Goal: Information Seeking & Learning: Learn about a topic

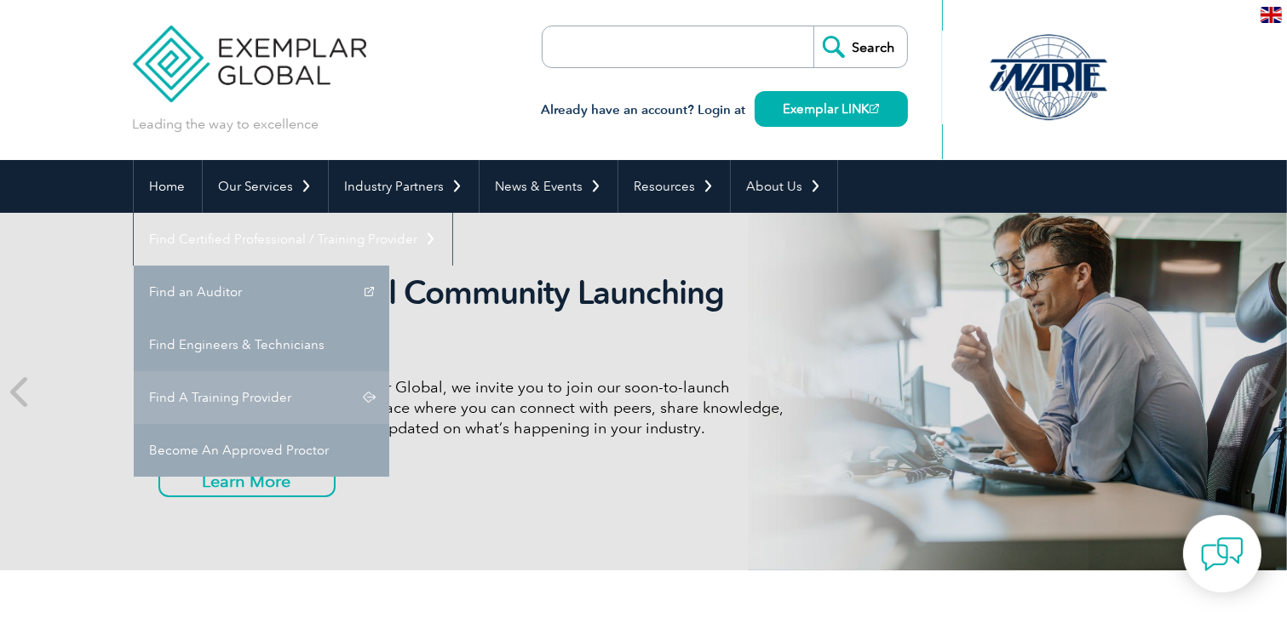
click at [389, 371] on link "Find A Training Provider" at bounding box center [261, 397] width 255 height 53
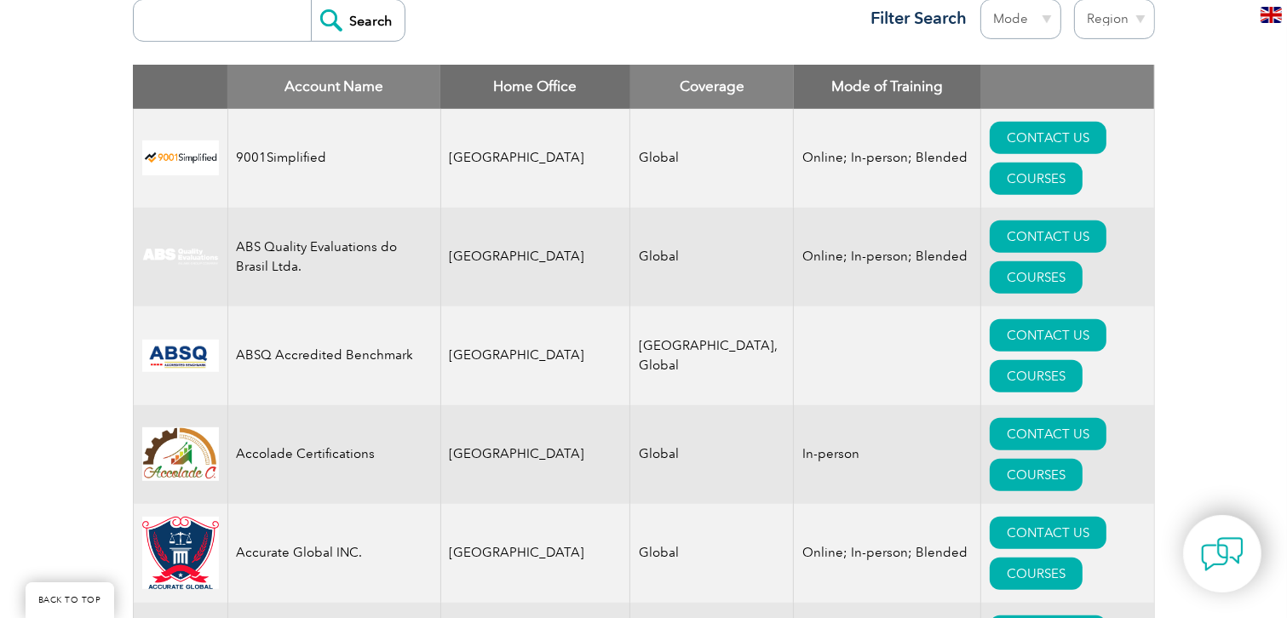
scroll to position [426, 0]
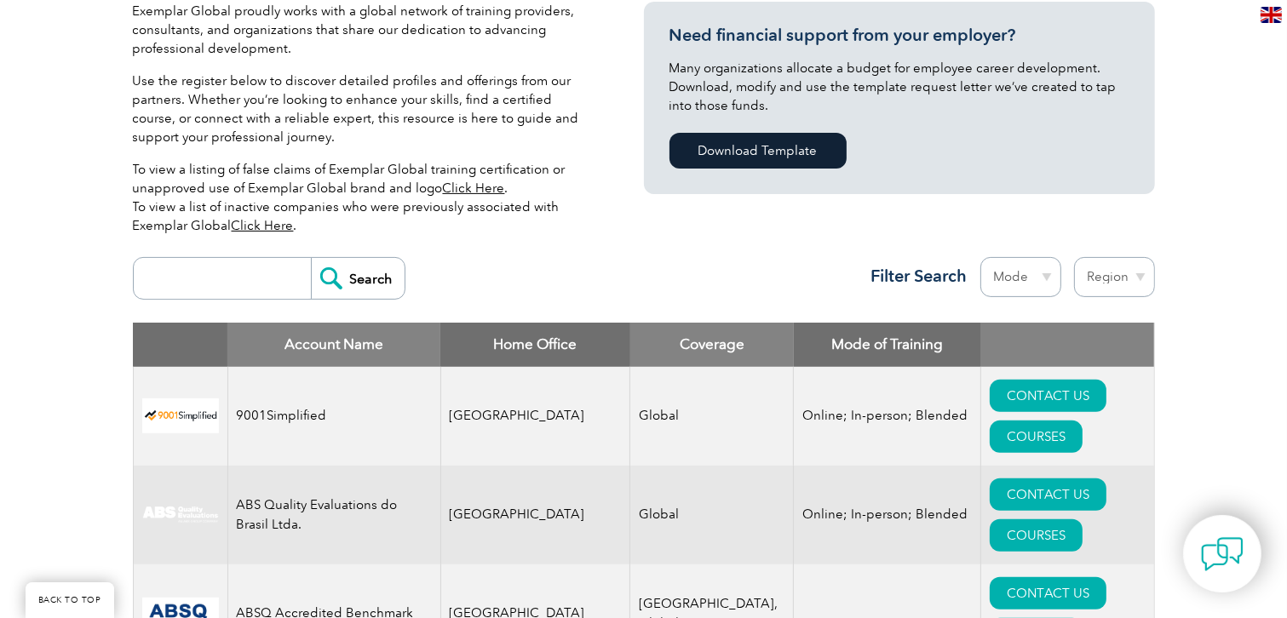
click at [242, 288] on input "search" at bounding box center [226, 278] width 169 height 41
type input "biqs"
click at [329, 278] on input "Search" at bounding box center [358, 278] width 94 height 41
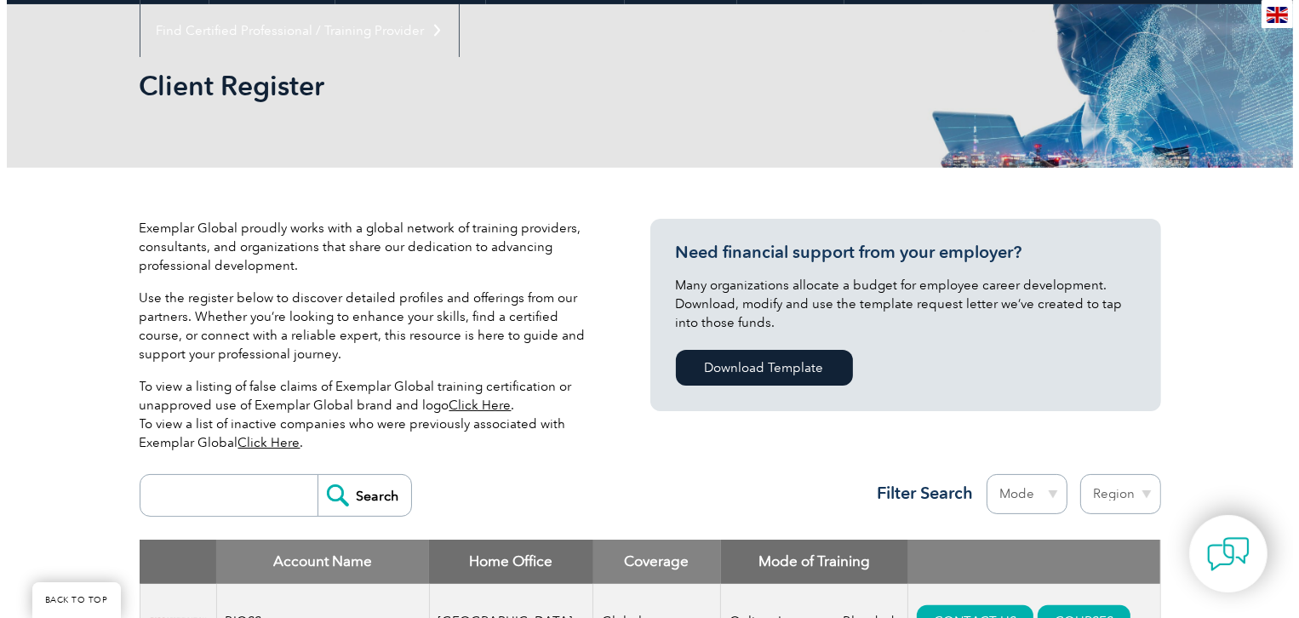
scroll to position [511, 0]
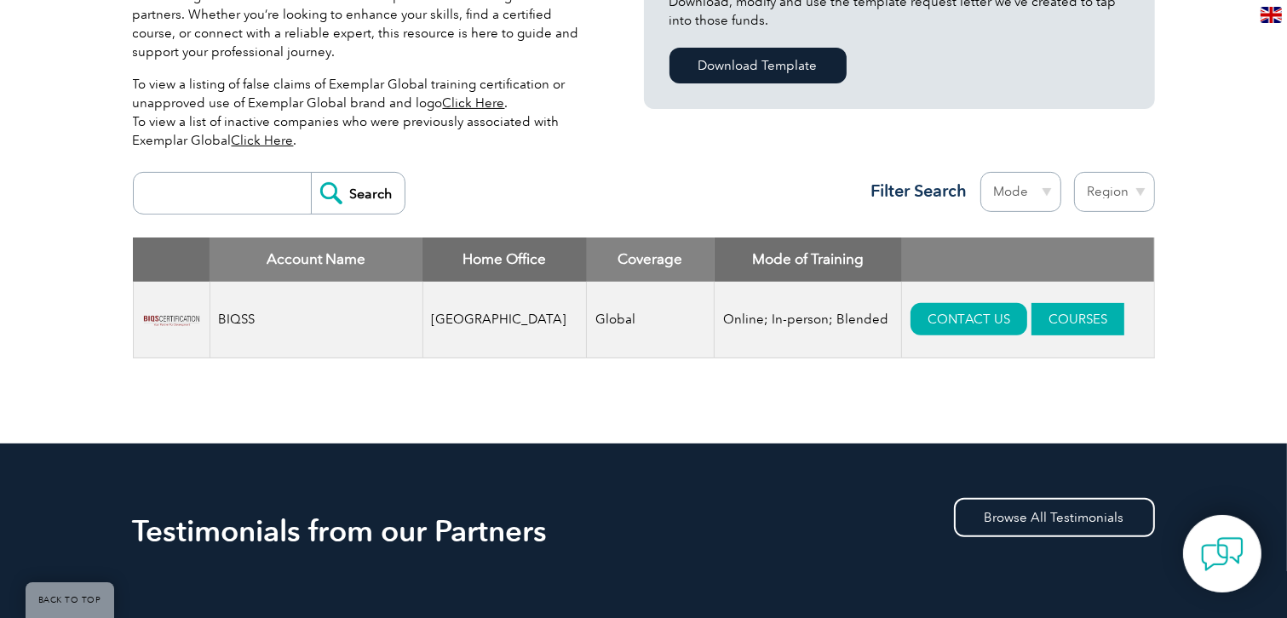
click at [1035, 308] on link "COURSES" at bounding box center [1077, 319] width 93 height 32
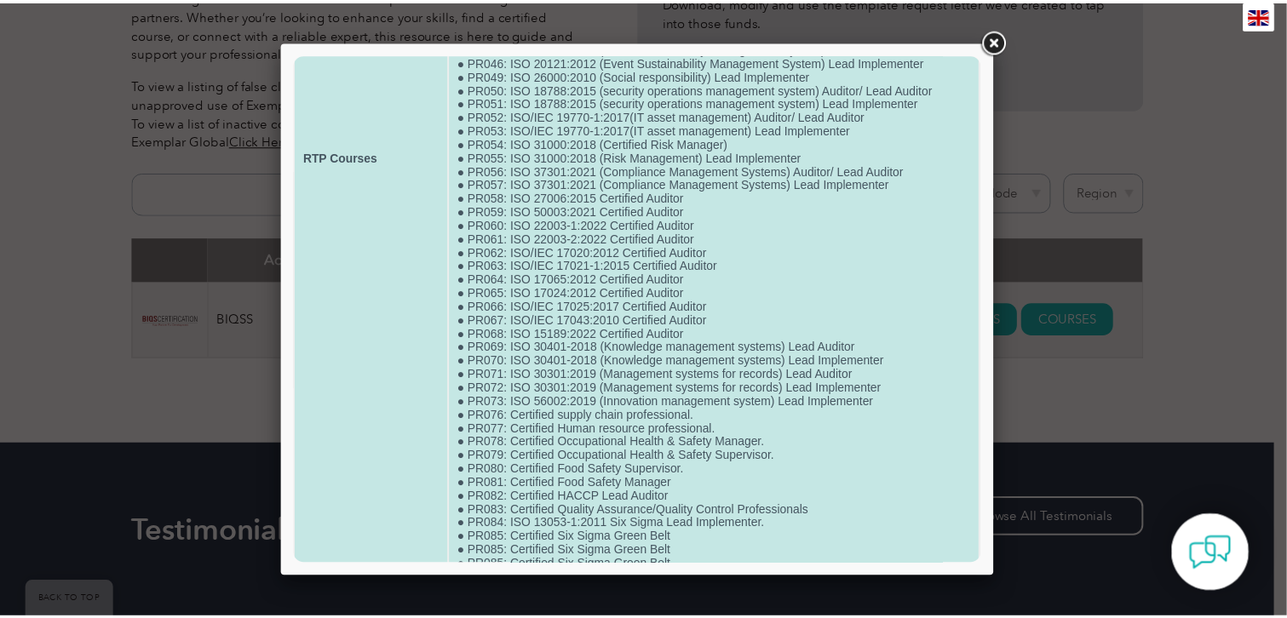
scroll to position [720, 0]
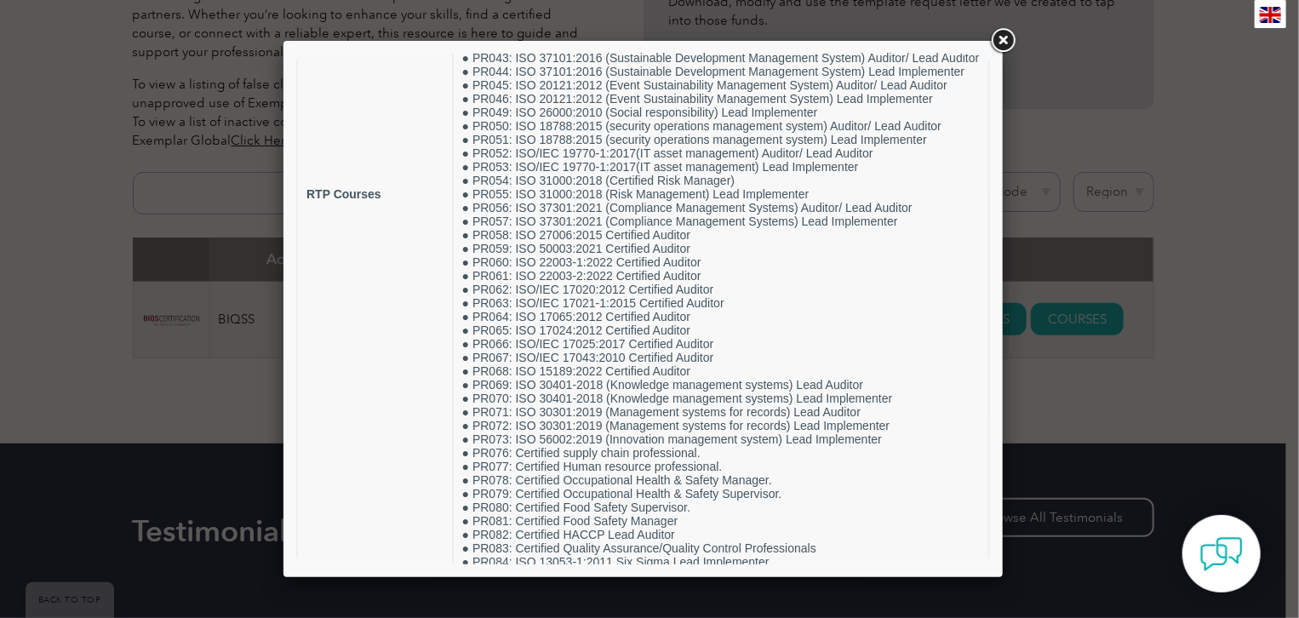
click at [173, 321] on div at bounding box center [649, 309] width 1299 height 618
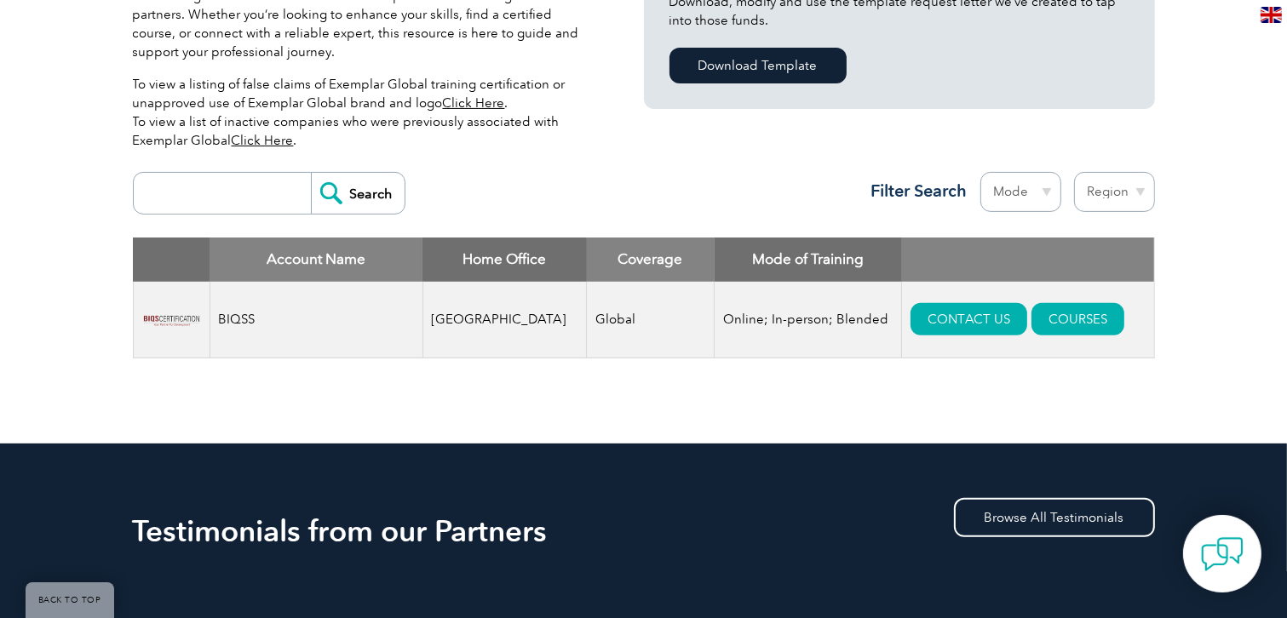
click at [244, 201] on input "search" at bounding box center [226, 193] width 169 height 41
type input "leader"
click at [348, 200] on input "Search" at bounding box center [358, 193] width 94 height 41
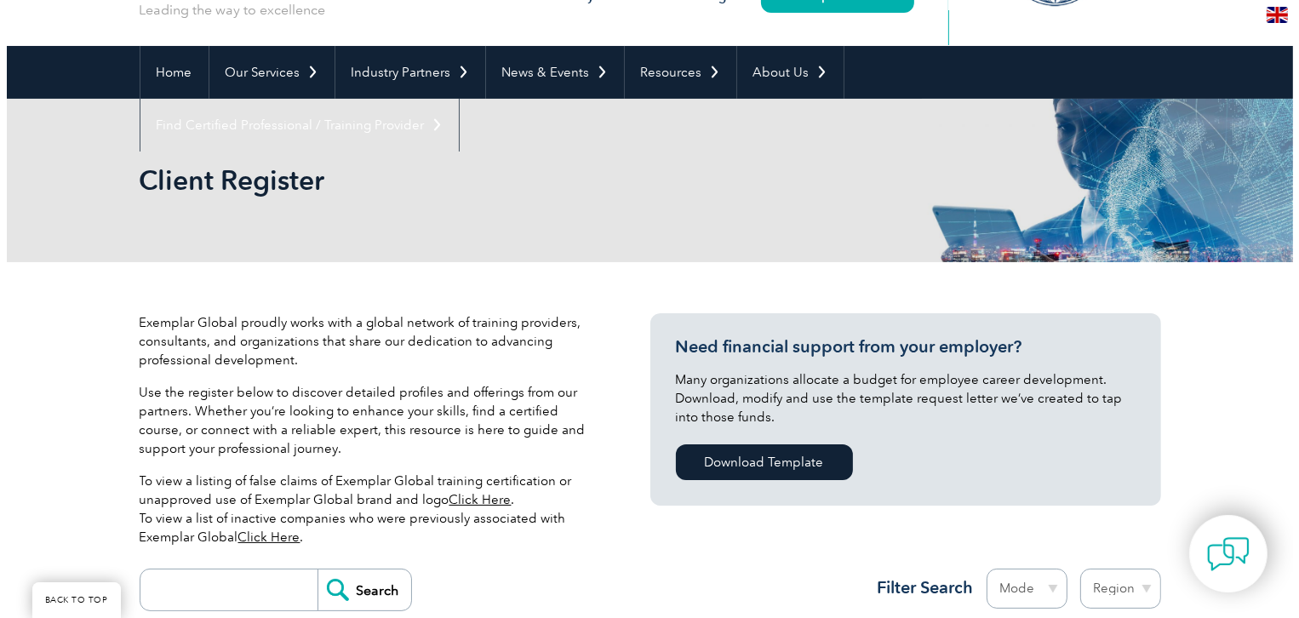
scroll to position [596, 0]
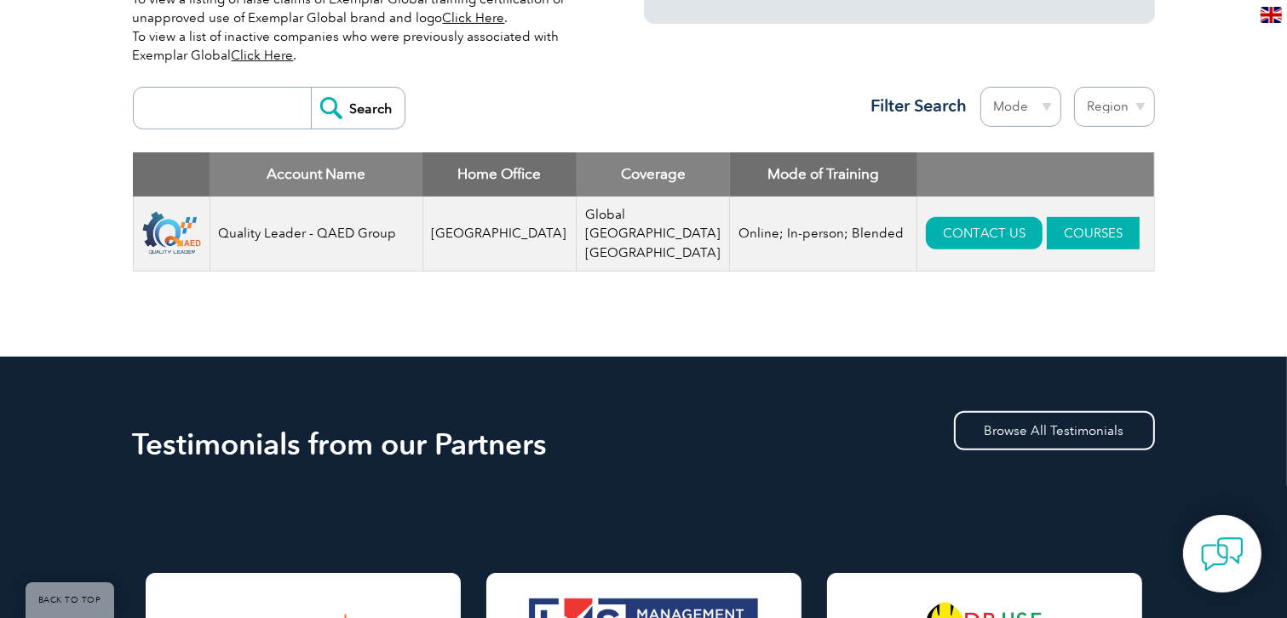
click at [1046, 217] on link "COURSES" at bounding box center [1092, 233] width 93 height 32
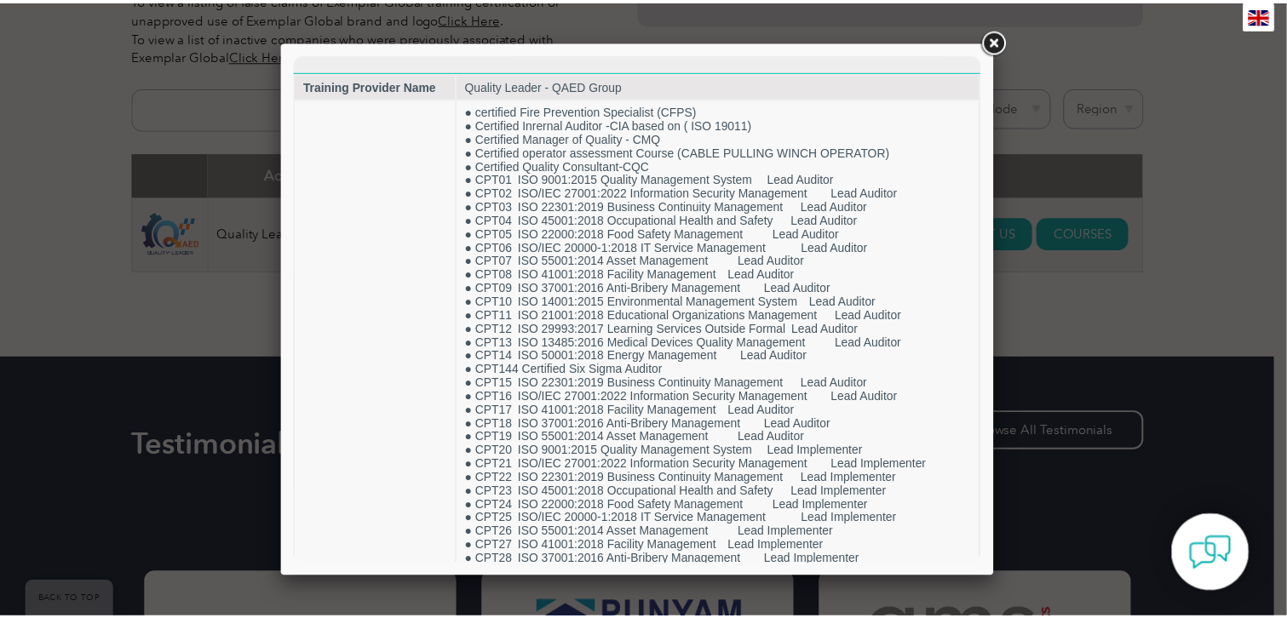
scroll to position [773, 0]
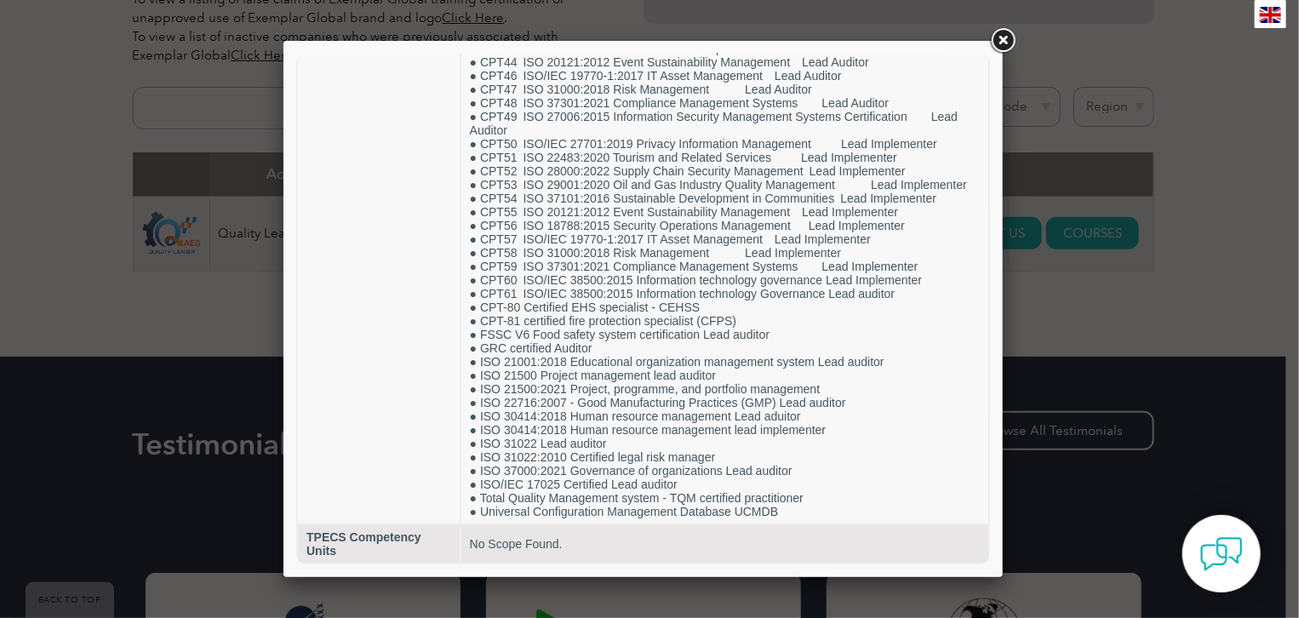
click at [255, 196] on div at bounding box center [649, 309] width 1299 height 618
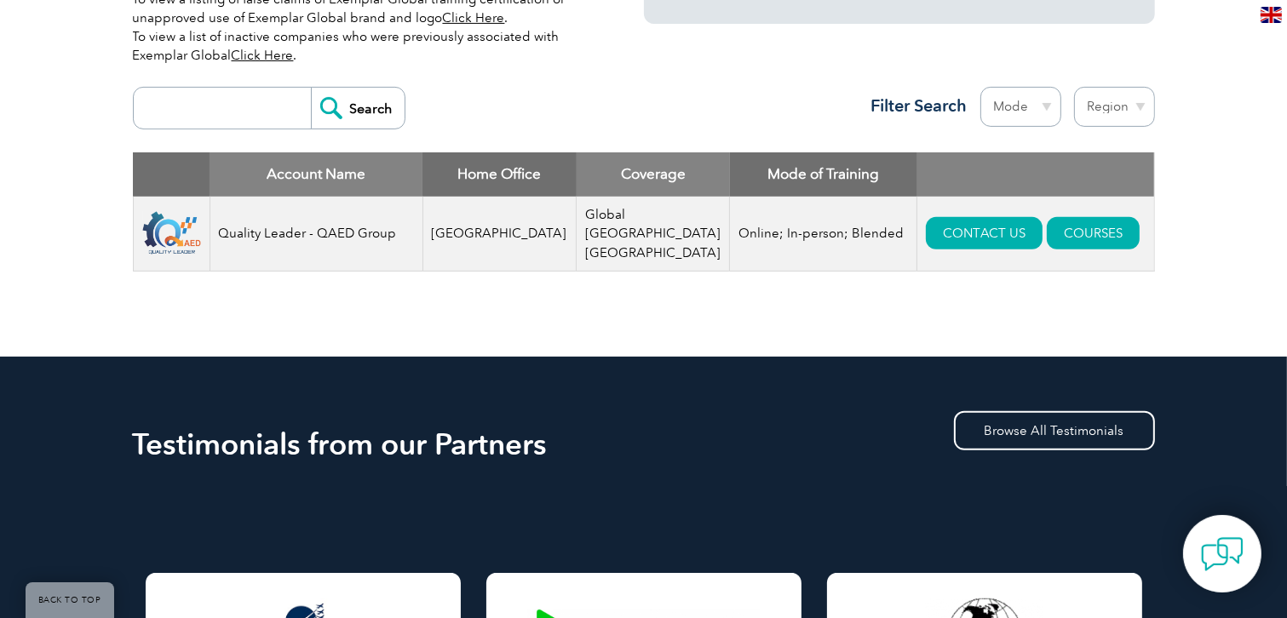
click at [255, 96] on input "search" at bounding box center [226, 108] width 169 height 41
type input "÷"
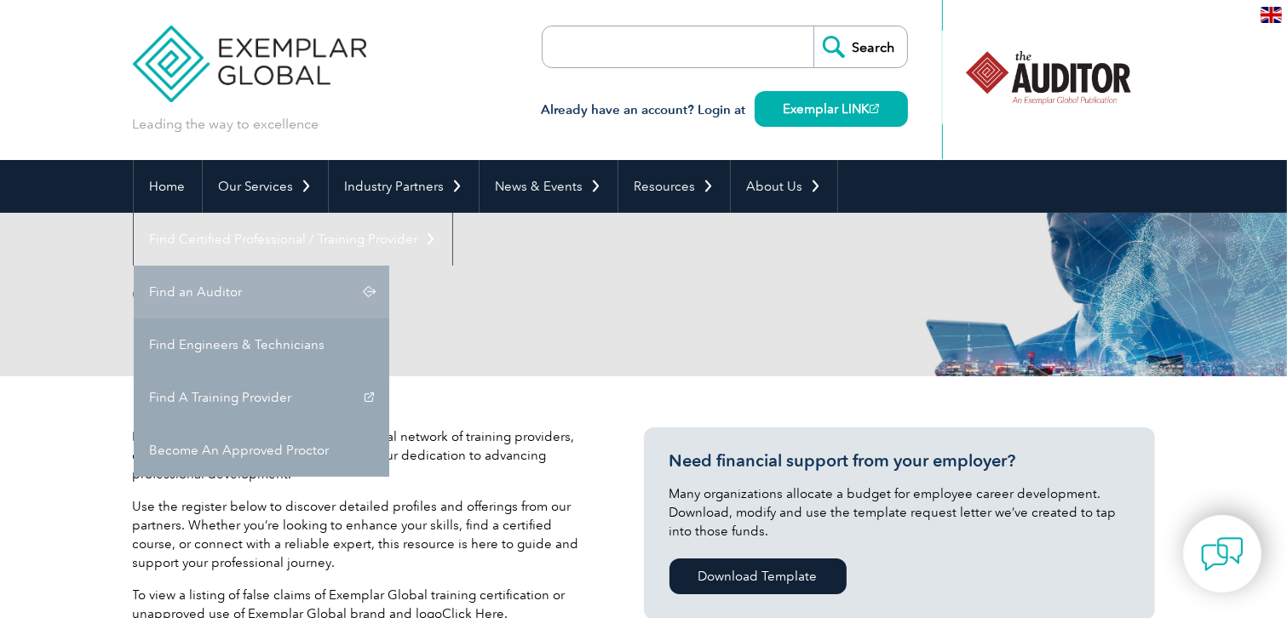
click at [389, 266] on link "Find an Auditor" at bounding box center [261, 292] width 255 height 53
